Goal: Information Seeking & Learning: Learn about a topic

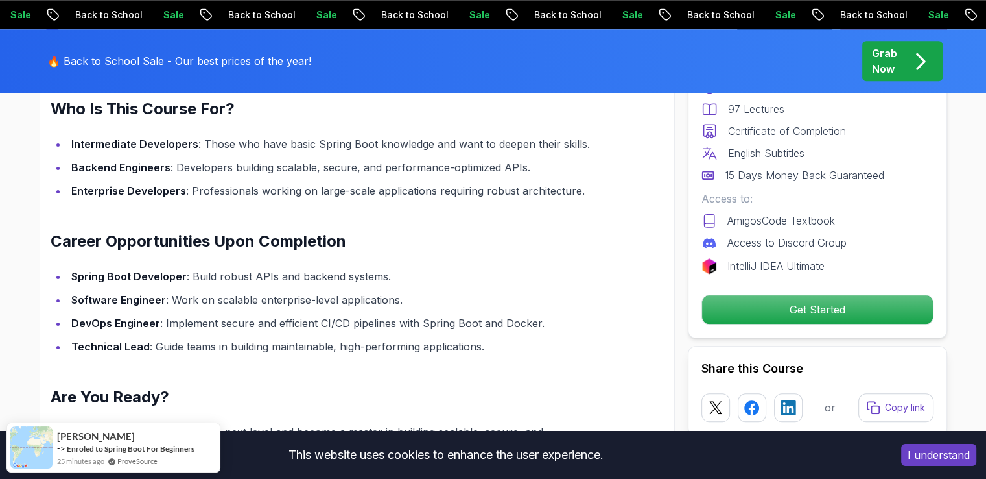
scroll to position [1492, 0]
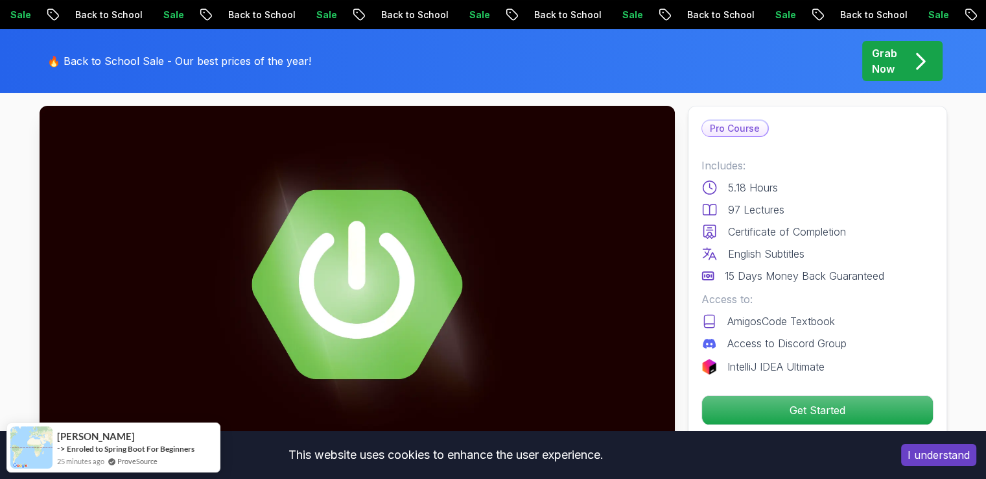
click at [293, 254] on img at bounding box center [358, 284] width 636 height 357
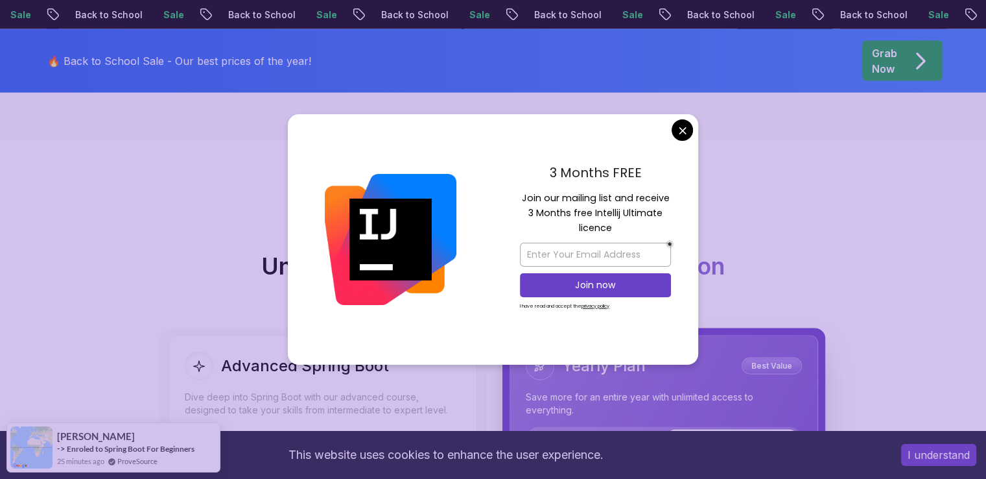
scroll to position [2918, 0]
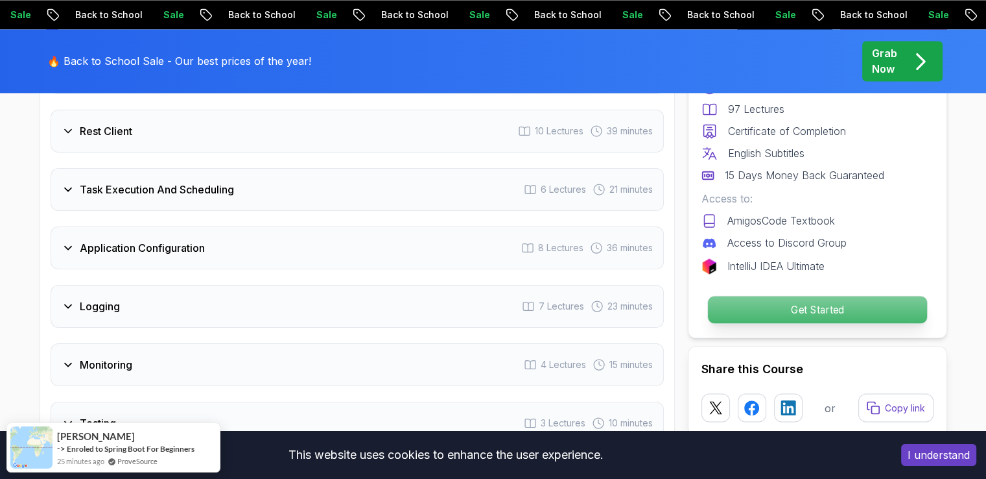
click at [846, 304] on p "Get Started" at bounding box center [817, 309] width 219 height 27
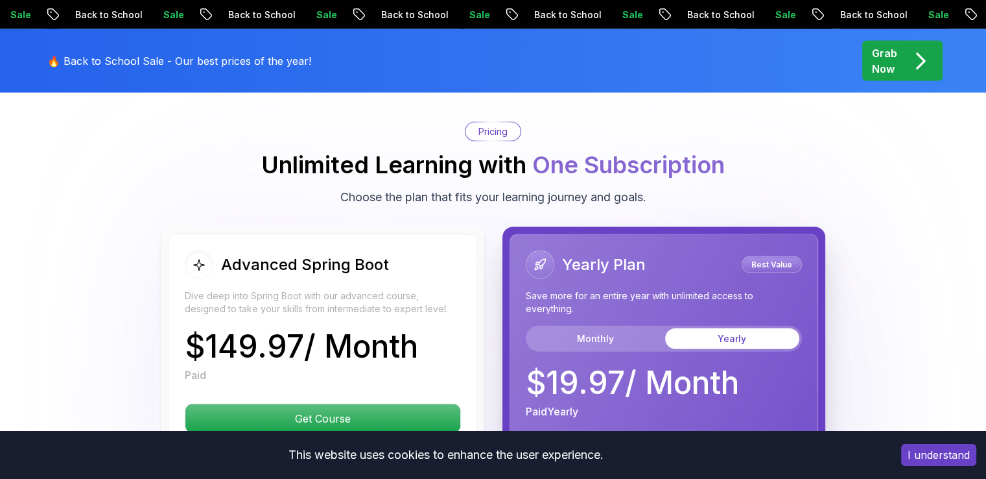
scroll to position [2825, 0]
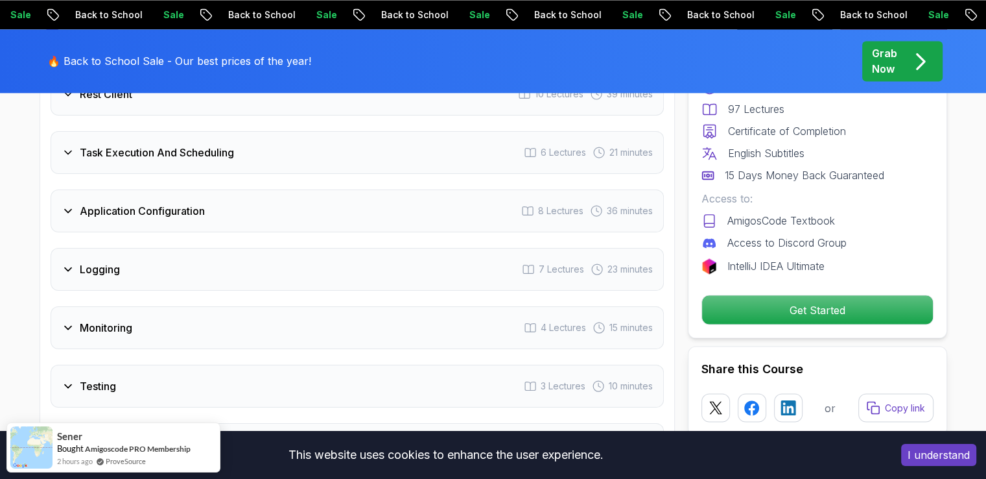
click at [176, 248] on div "Logging 7 Lectures 23 minutes" at bounding box center [357, 269] width 613 height 43
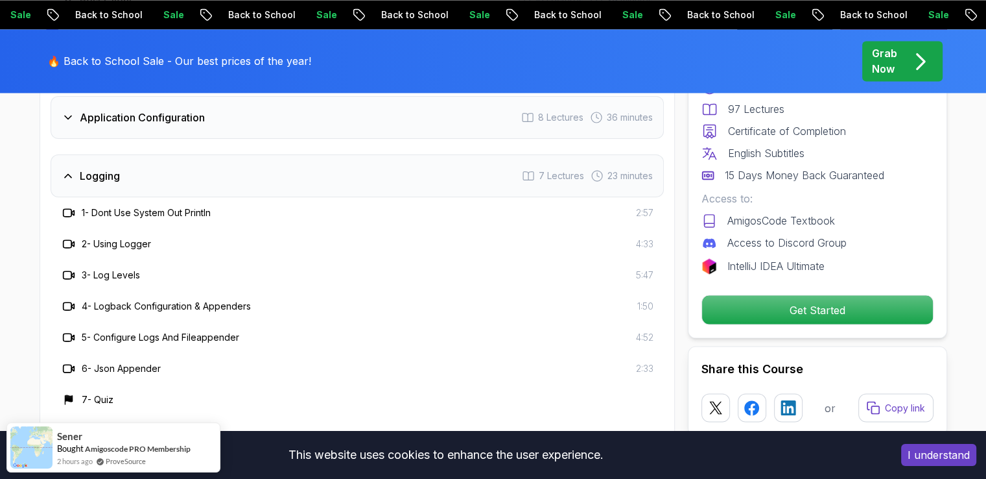
scroll to position [2084, 0]
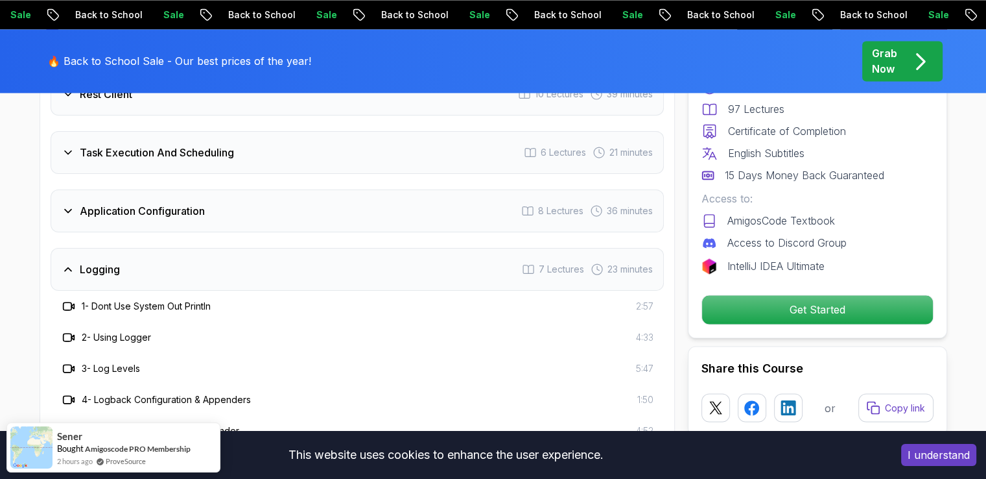
click at [171, 189] on div "Application Configuration 8 Lectures 36 minutes" at bounding box center [357, 210] width 613 height 43
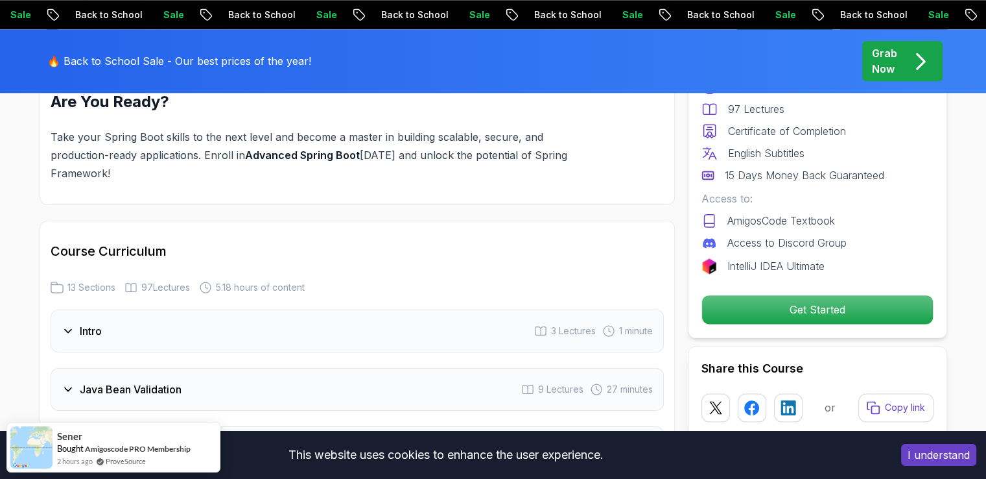
scroll to position [1695, 0]
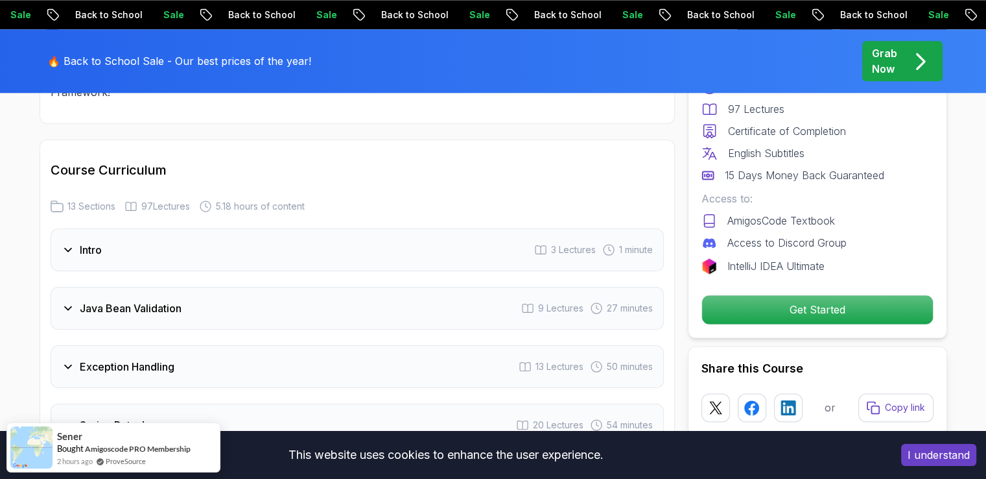
click at [137, 228] on div "Intro 3 Lectures 1 minute" at bounding box center [357, 249] width 613 height 43
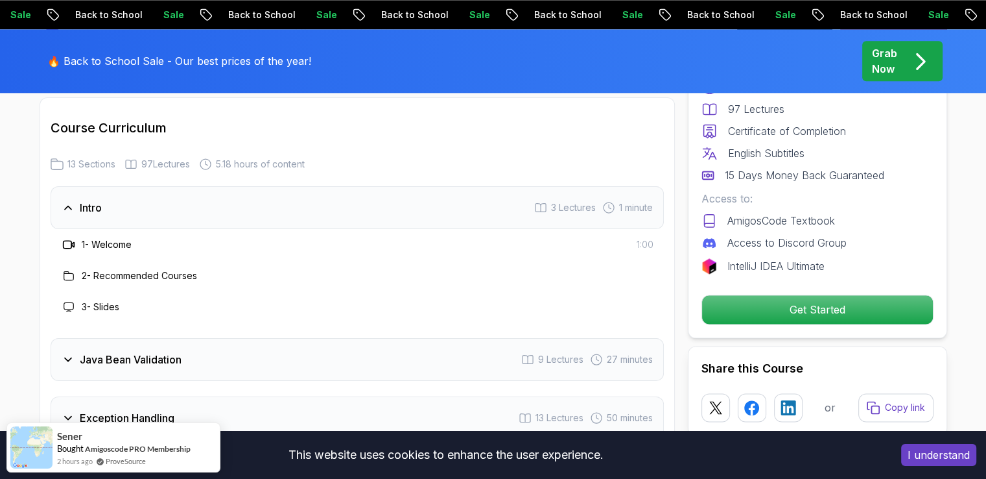
scroll to position [1759, 0]
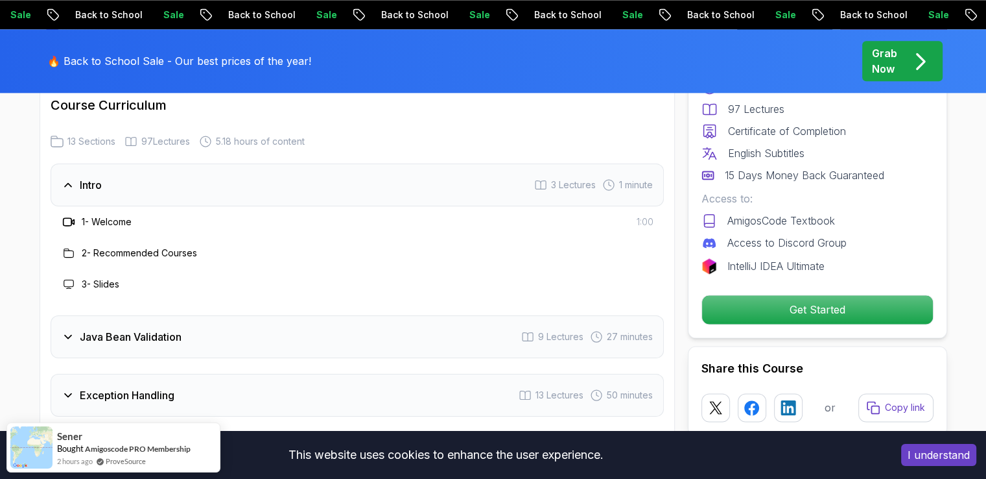
click at [134, 329] on h3 "Java Bean Validation" at bounding box center [131, 337] width 102 height 16
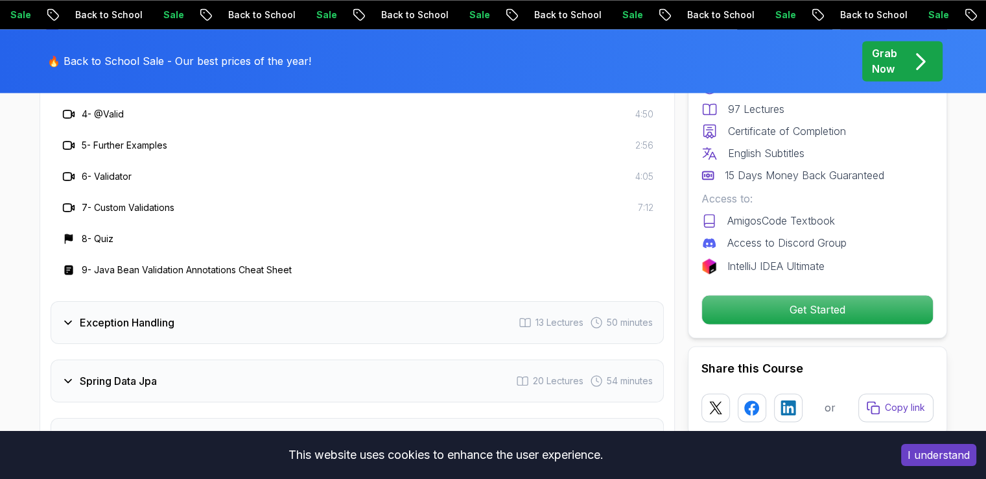
click at [150, 315] on h3 "Exception Handling" at bounding box center [127, 323] width 95 height 16
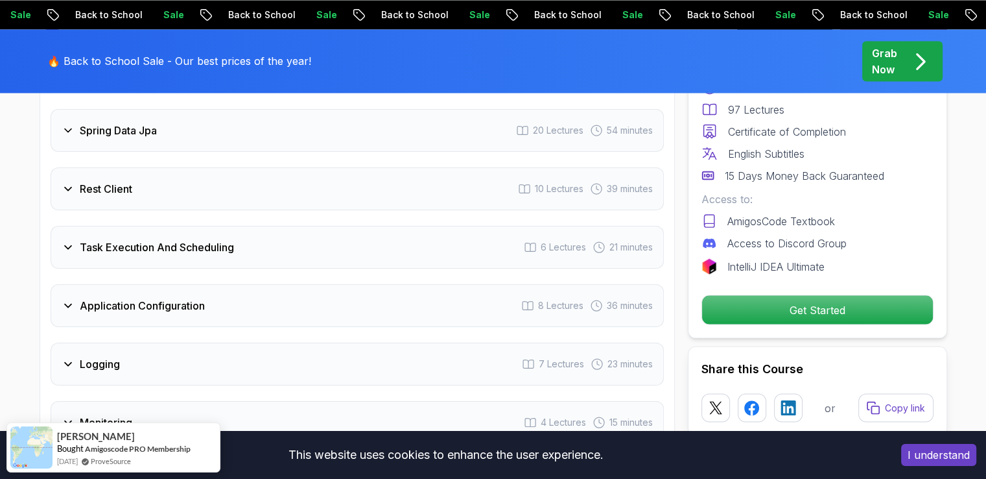
scroll to position [2408, 0]
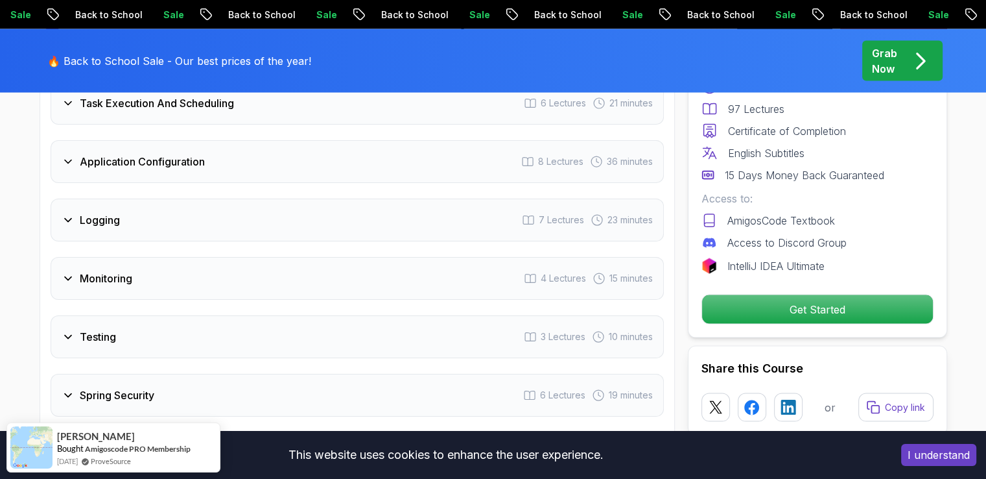
click at [184, 257] on div "Monitoring 4 Lectures 15 minutes" at bounding box center [357, 278] width 613 height 43
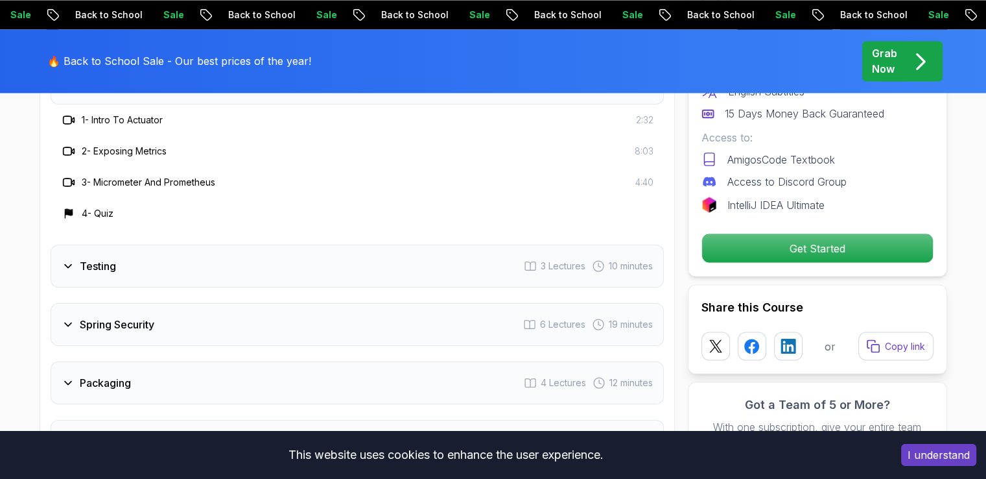
scroll to position [2392, 0]
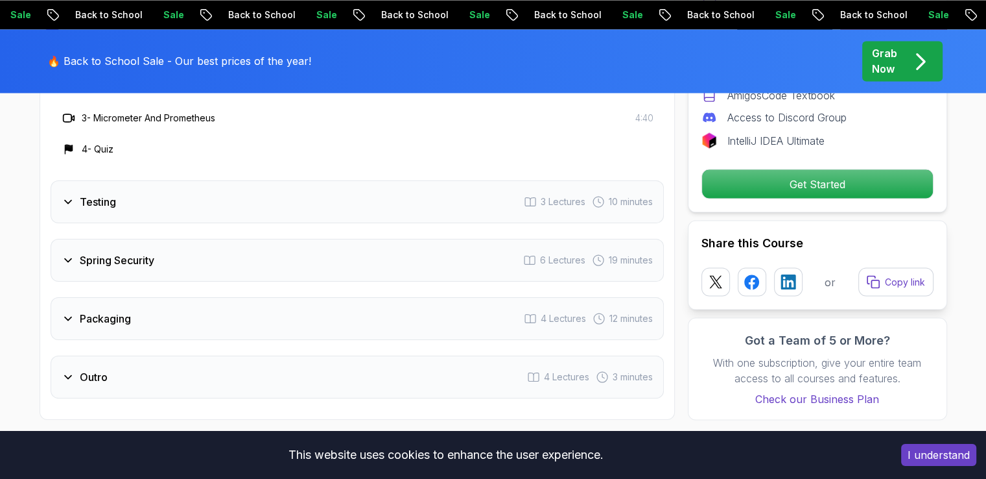
click at [163, 239] on div "Spring Security 6 Lectures 19 minutes" at bounding box center [357, 260] width 613 height 43
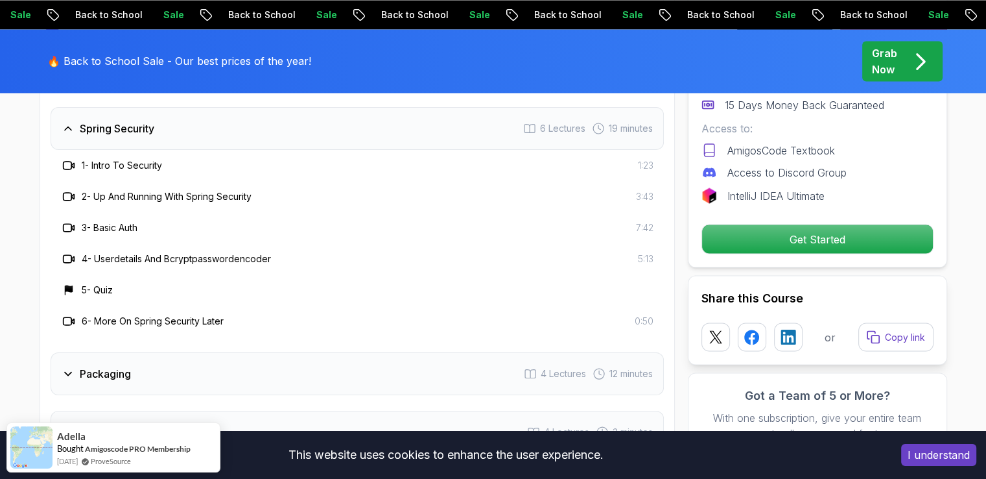
scroll to position [2522, 0]
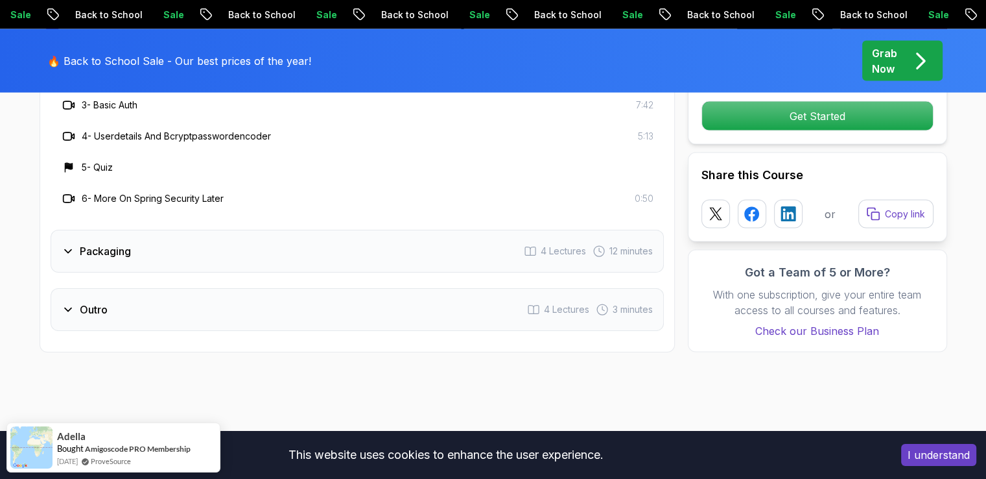
click at [178, 288] on div "Outro 4 Lectures 3 minutes" at bounding box center [357, 309] width 613 height 43
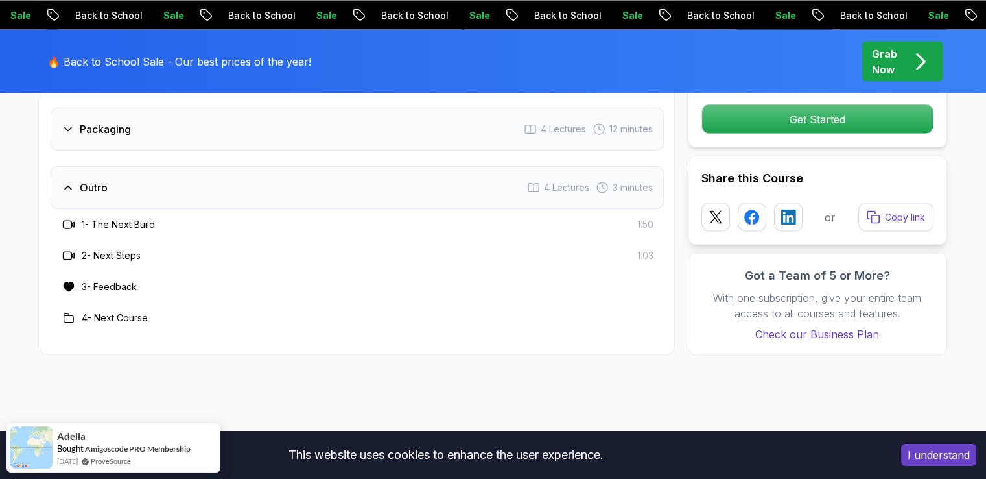
scroll to position [2392, 0]
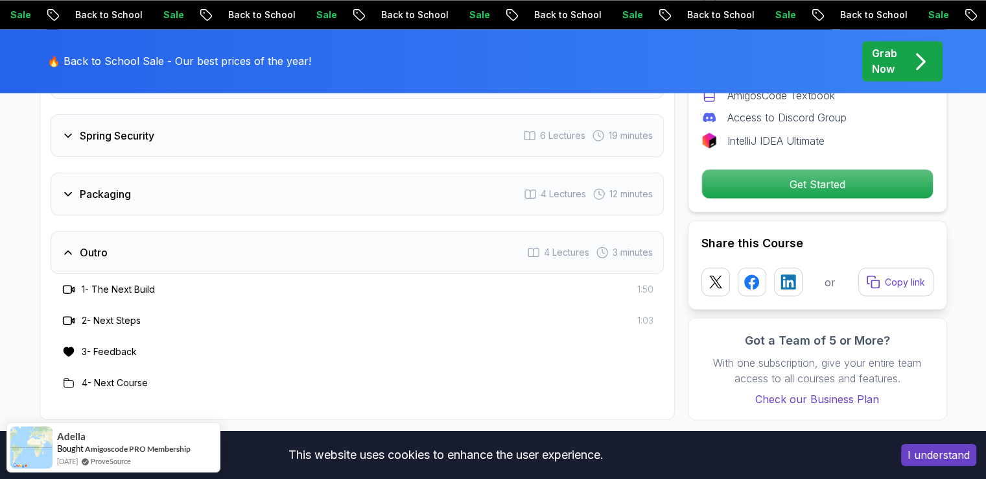
click at [158, 172] on div "Packaging 4 Lectures 12 minutes" at bounding box center [357, 193] width 613 height 43
